Goal: Find specific page/section: Find specific page/section

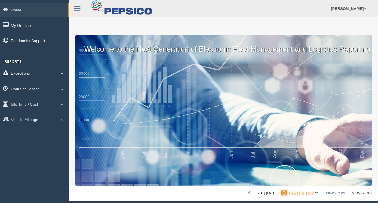
click at [29, 75] on link "Exceptions" at bounding box center [34, 73] width 69 height 14
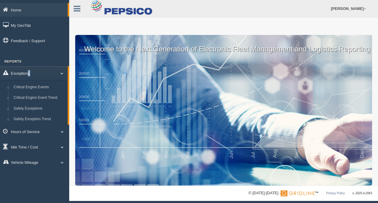
drag, startPoint x: 29, startPoint y: 75, endPoint x: 40, endPoint y: 76, distance: 10.4
click at [40, 76] on link "Exceptions" at bounding box center [34, 73] width 68 height 14
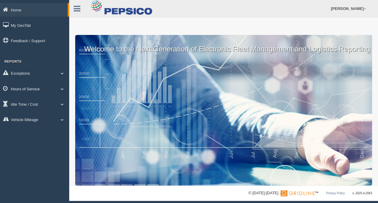
click at [44, 89] on link "Hours of Service" at bounding box center [34, 89] width 69 height 14
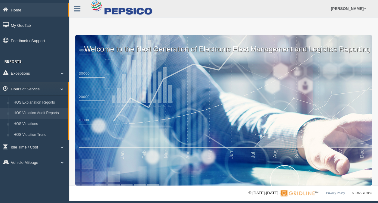
click at [46, 112] on link "HOS Violation Audit Reports" at bounding box center [39, 113] width 57 height 11
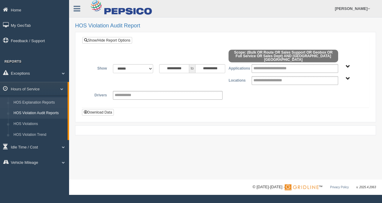
click at [43, 103] on link "HOS Explanation Reports" at bounding box center [39, 102] width 57 height 11
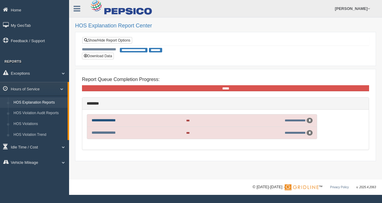
click at [112, 118] on link "**********" at bounding box center [104, 120] width 24 height 4
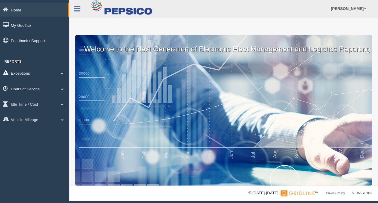
click at [34, 74] on link "Exceptions" at bounding box center [34, 73] width 69 height 14
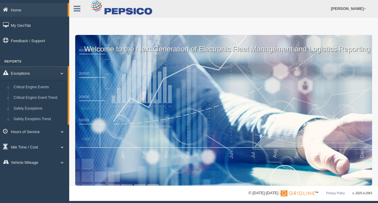
click at [35, 74] on link "Exceptions" at bounding box center [34, 73] width 68 height 14
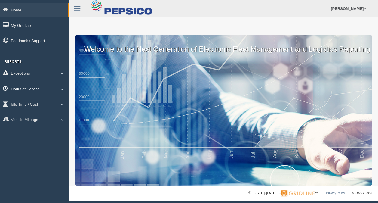
click at [35, 88] on link "Hours of Service" at bounding box center [34, 89] width 69 height 14
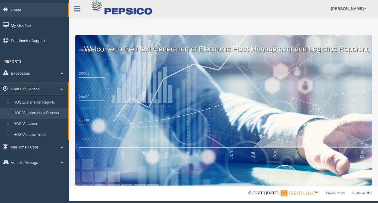
click at [43, 111] on link "HOS Violation Audit Reports" at bounding box center [39, 113] width 57 height 11
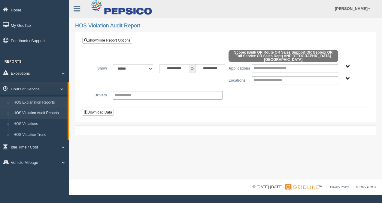
click at [51, 100] on link "HOS Explanation Reports" at bounding box center [39, 102] width 57 height 11
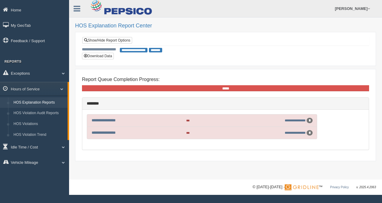
click at [244, 28] on h2 "HOS Explanation Report Center" at bounding box center [225, 26] width 301 height 6
